Goal: Communication & Community: Participate in discussion

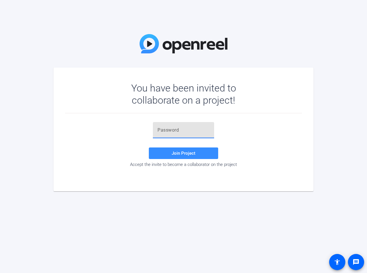
click at [177, 133] on input "text" at bounding box center [183, 130] width 52 height 7
paste input "q'3u0w"
type input "q'3u0w"
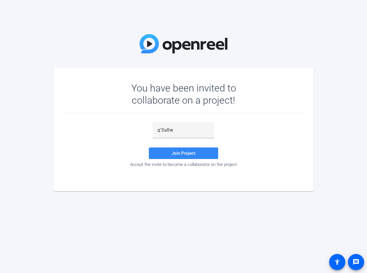
click at [181, 152] on span "Join Project" at bounding box center [184, 153] width 24 height 5
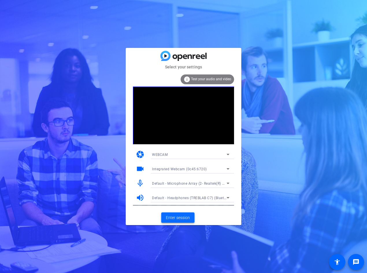
click at [181, 219] on span "Enter session" at bounding box center [178, 218] width 24 height 6
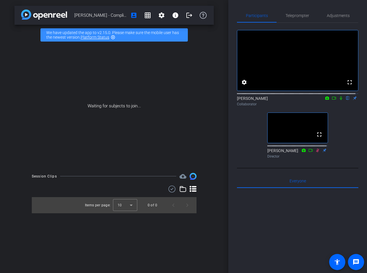
click at [338, 100] on icon at bounding box center [340, 98] width 5 height 4
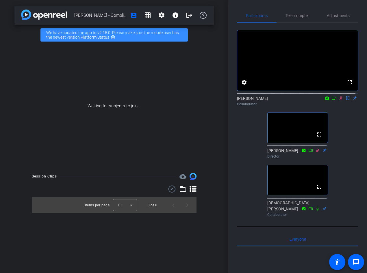
click at [338, 100] on icon at bounding box center [340, 98] width 5 height 4
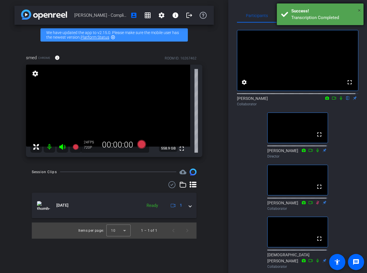
click at [359, 11] on span "×" at bounding box center [358, 10] width 3 height 7
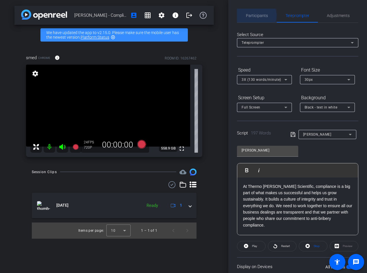
click at [255, 16] on span "Participants" at bounding box center [257, 16] width 22 height 4
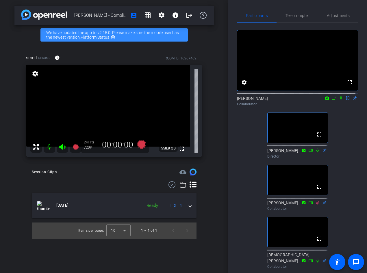
click at [338, 100] on icon at bounding box center [340, 98] width 5 height 4
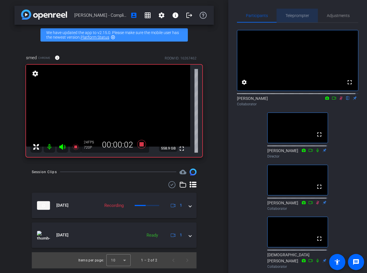
click at [303, 13] on span "Teleprompter" at bounding box center [297, 16] width 24 height 14
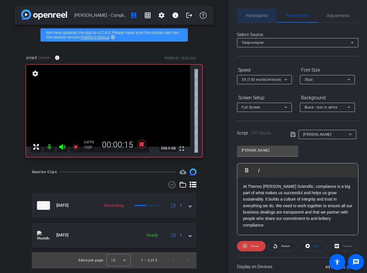
click at [254, 14] on span "Participants" at bounding box center [257, 16] width 22 height 4
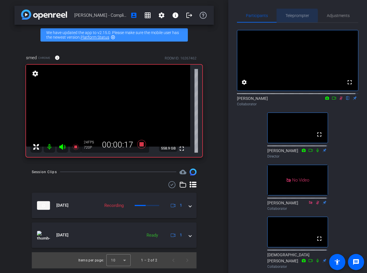
click at [293, 16] on span "Teleprompter" at bounding box center [297, 16] width 24 height 4
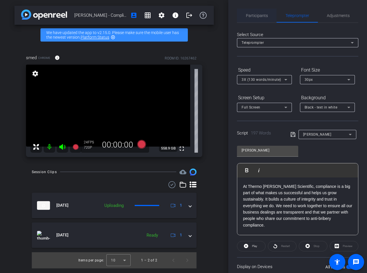
click at [249, 16] on span "Participants" at bounding box center [257, 16] width 22 height 4
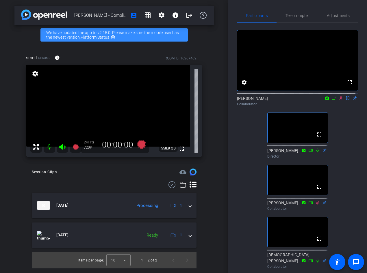
click at [338, 100] on icon at bounding box center [340, 98] width 5 height 4
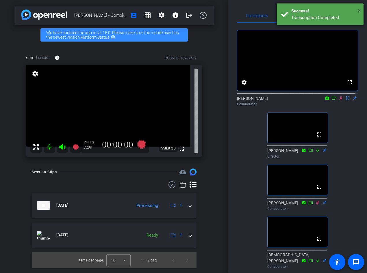
click at [359, 10] on span "×" at bounding box center [358, 10] width 3 height 7
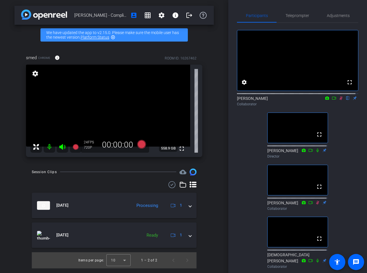
click at [339, 100] on icon at bounding box center [340, 98] width 3 height 4
click at [340, 100] on icon at bounding box center [341, 98] width 2 height 4
click at [301, 12] on span "Teleprompter" at bounding box center [297, 16] width 24 height 14
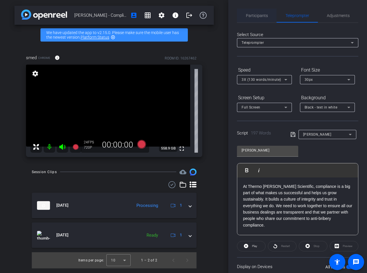
click at [259, 19] on span "Participants" at bounding box center [257, 16] width 22 height 14
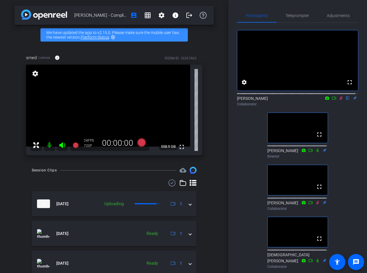
click at [338, 100] on icon at bounding box center [340, 98] width 5 height 4
click at [307, 13] on span "Teleprompter" at bounding box center [297, 16] width 24 height 14
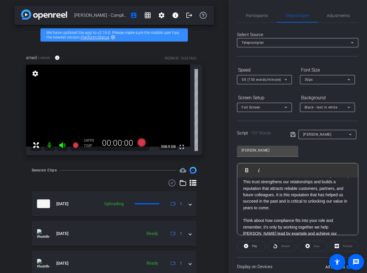
scroll to position [122, 0]
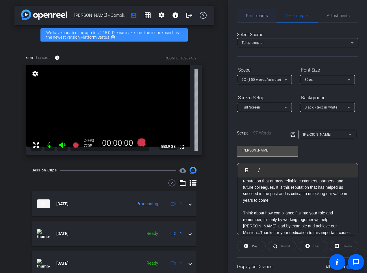
click at [262, 12] on span "Participants" at bounding box center [257, 16] width 22 height 14
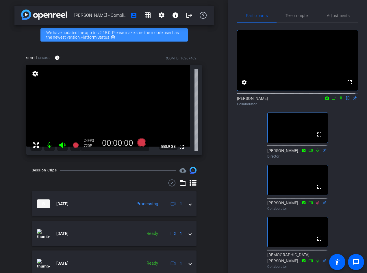
click at [338, 100] on icon at bounding box center [340, 98] width 5 height 4
click at [338, 101] on mat-icon at bounding box center [340, 98] width 7 height 5
click at [338, 100] on icon at bounding box center [340, 98] width 5 height 4
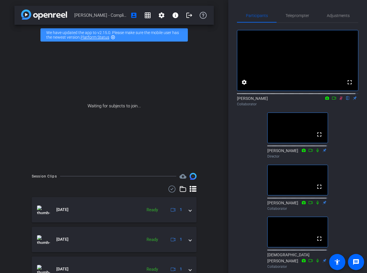
click at [339, 100] on icon at bounding box center [340, 98] width 3 height 4
click at [338, 100] on icon at bounding box center [340, 98] width 5 height 4
